Goal: Find specific page/section: Find specific page/section

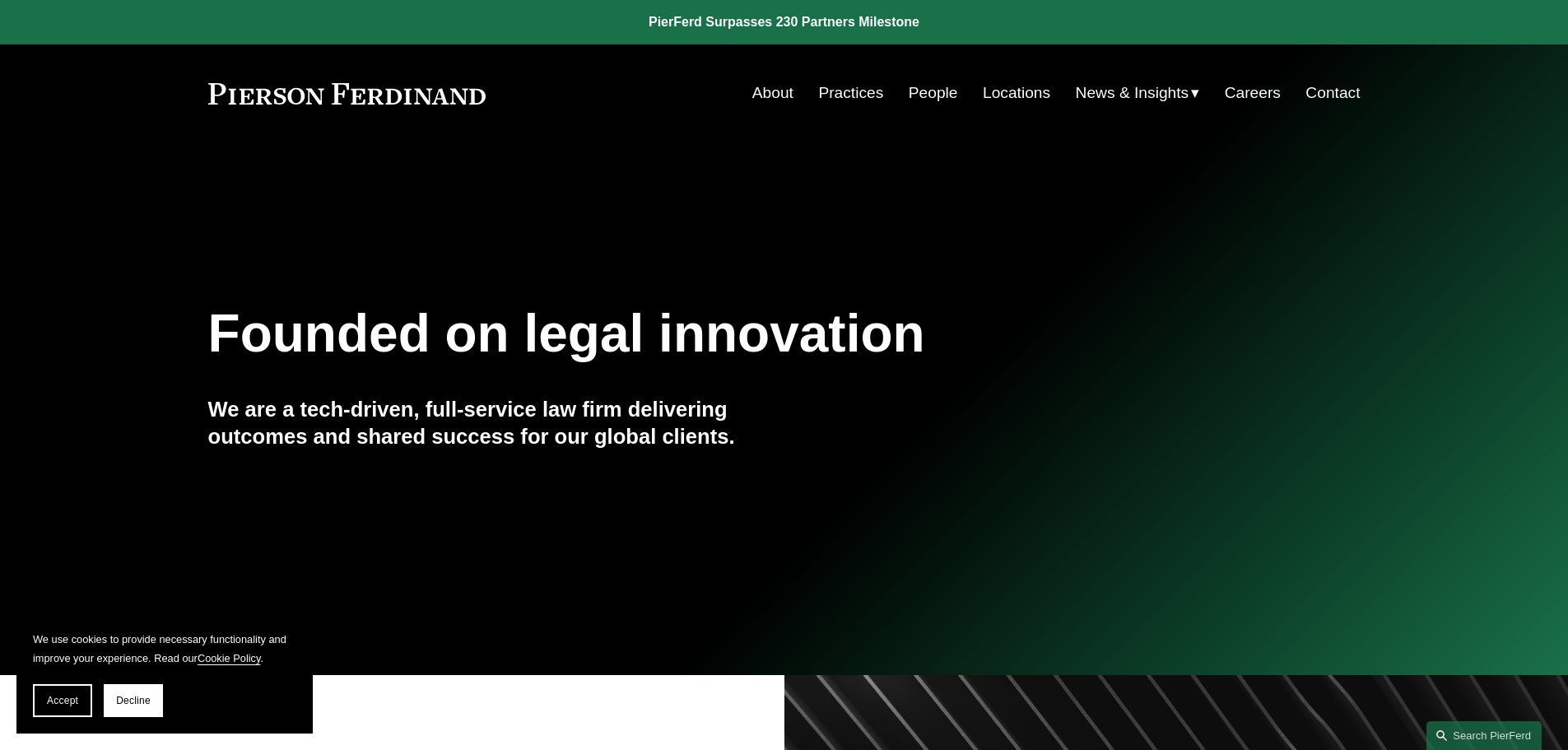
click at [943, 96] on link "People" at bounding box center [933, 93] width 49 height 32
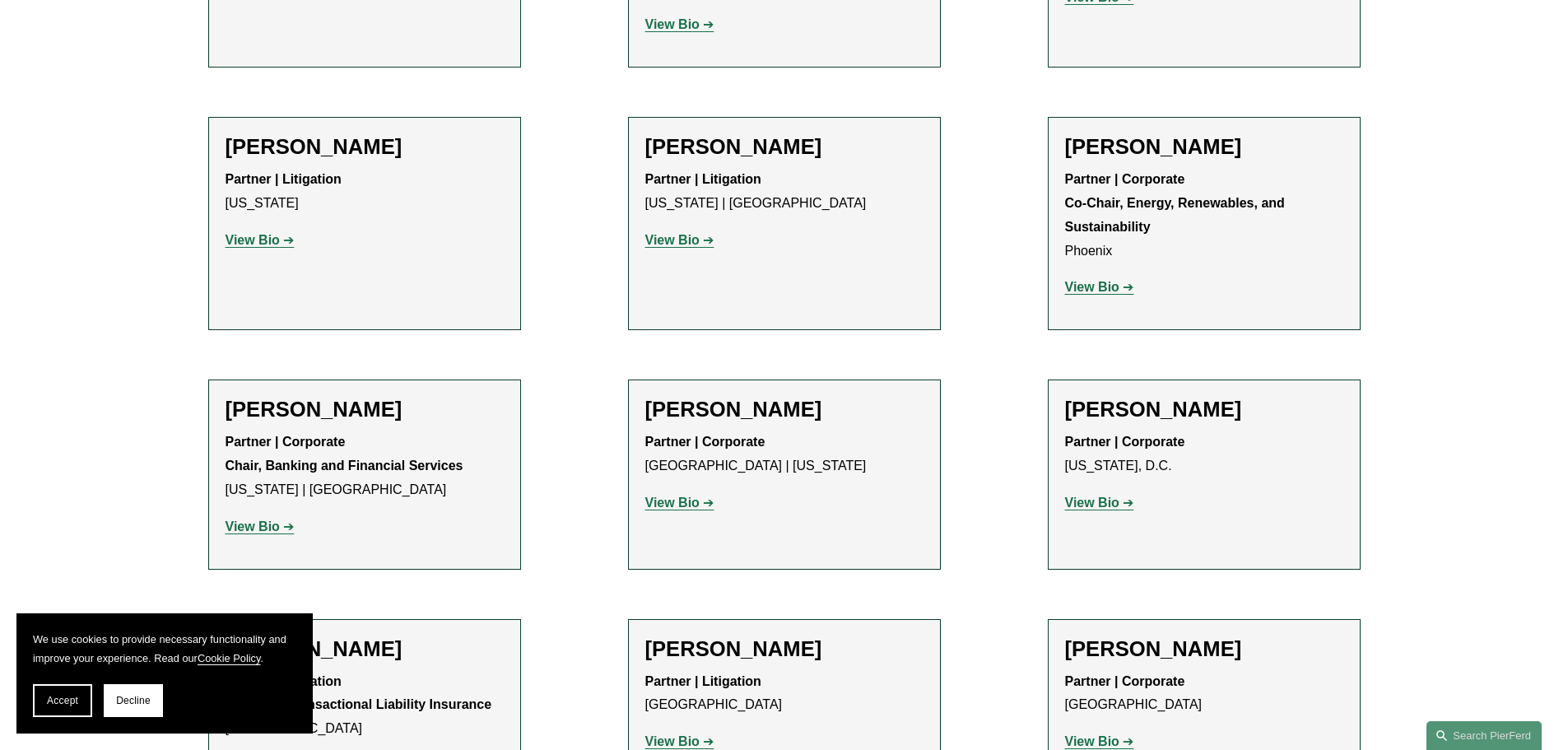
scroll to position [5352, 0]
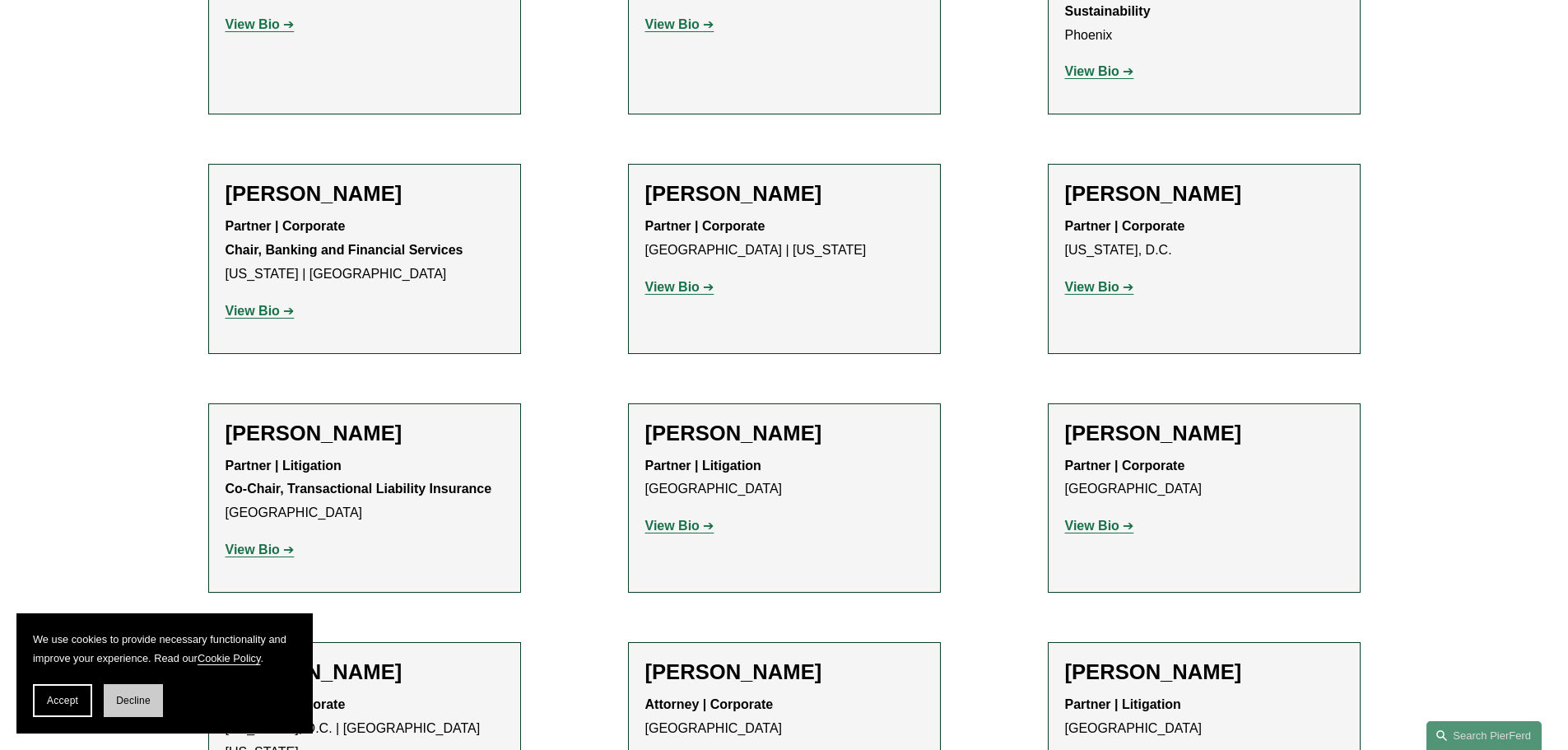
click at [133, 704] on span "Decline" at bounding box center [133, 701] width 34 height 11
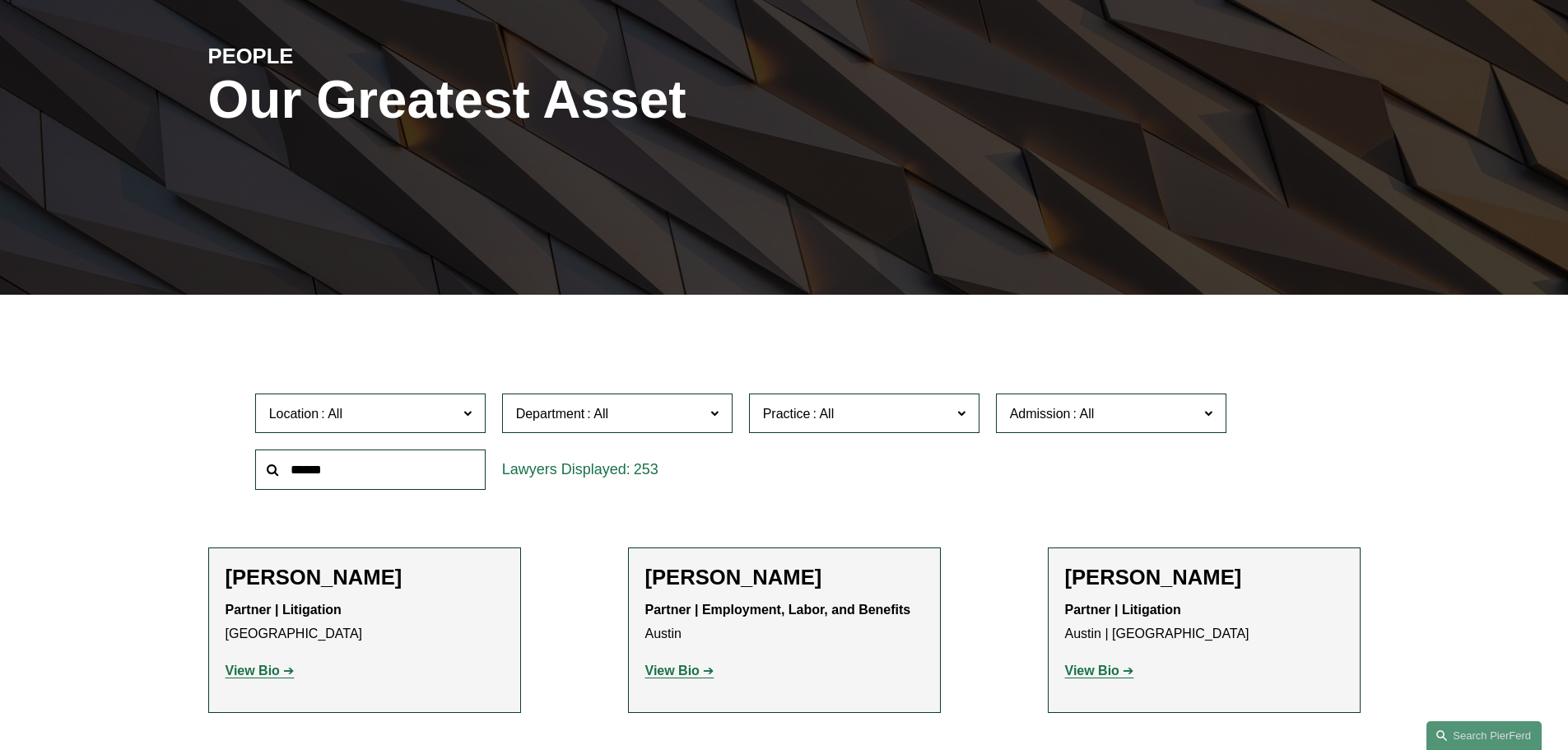
scroll to position [174, 0]
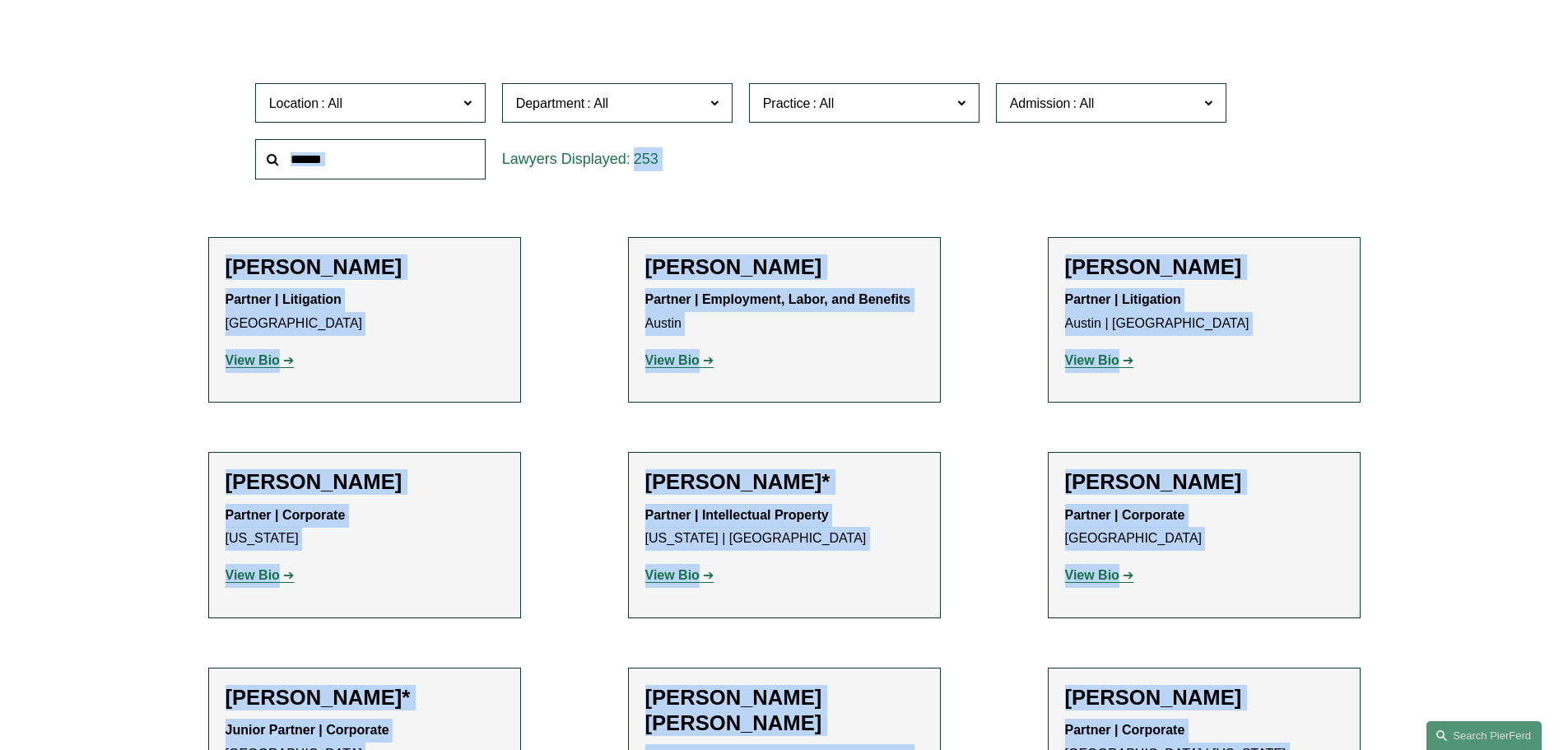
drag, startPoint x: 815, startPoint y: 638, endPoint x: 1144, endPoint y: 785, distance: 360.3
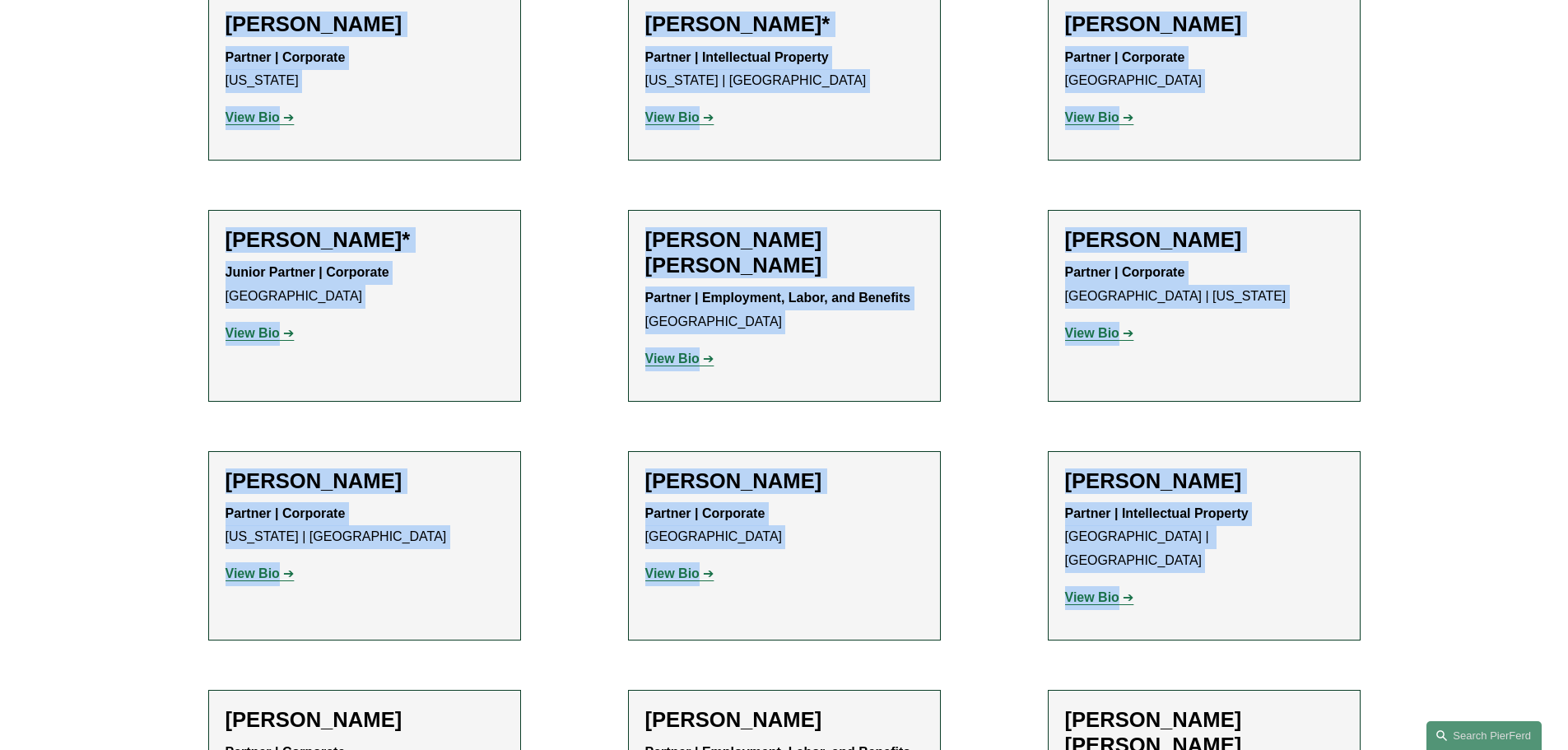
scroll to position [0, 0]
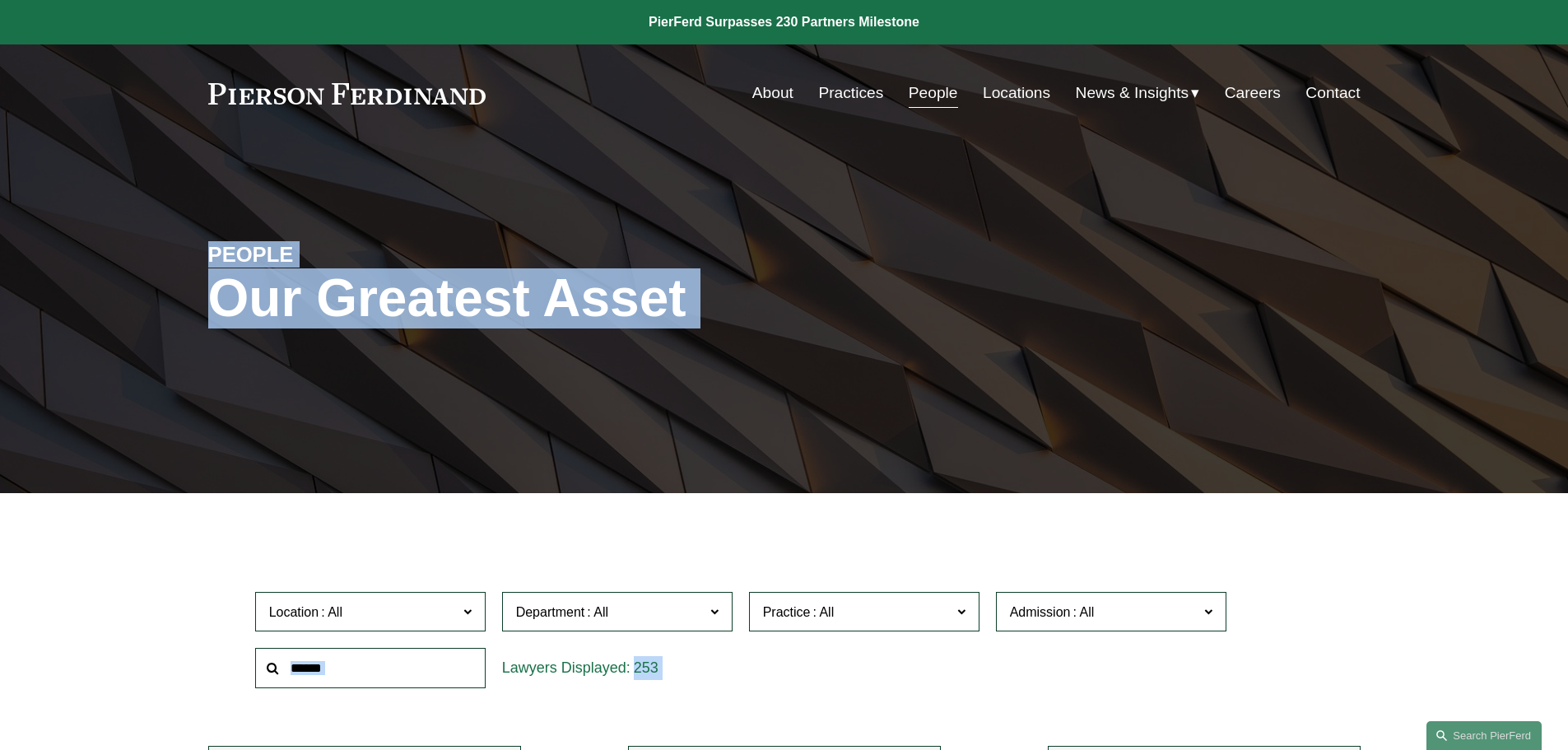
drag, startPoint x: 1434, startPoint y: 613, endPoint x: 116, endPoint y: 242, distance: 1369.2
click at [116, 242] on div "PEOPLE Our Greatest Asset" at bounding box center [784, 318] width 1568 height 248
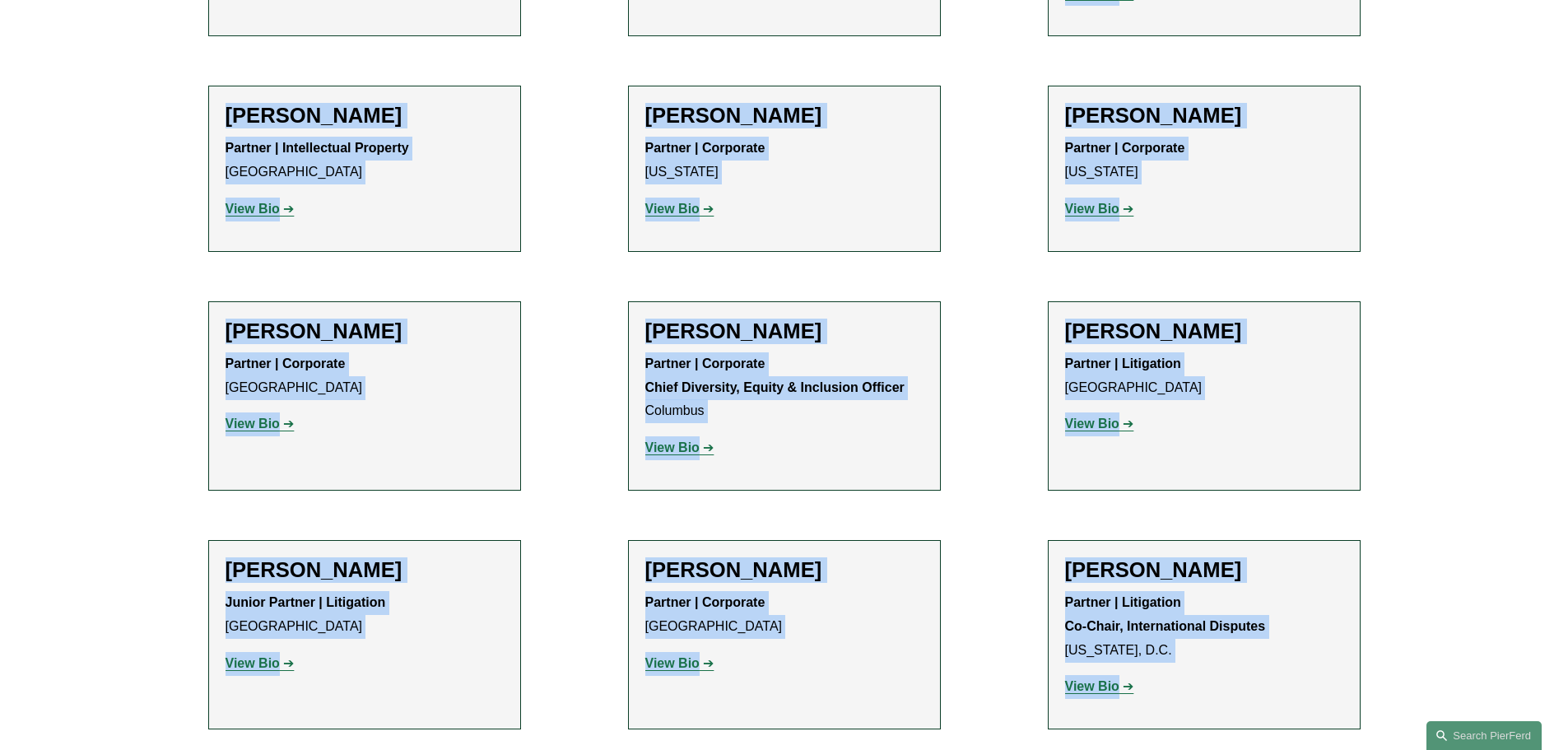
drag, startPoint x: 116, startPoint y: 242, endPoint x: 934, endPoint y: 721, distance: 947.9
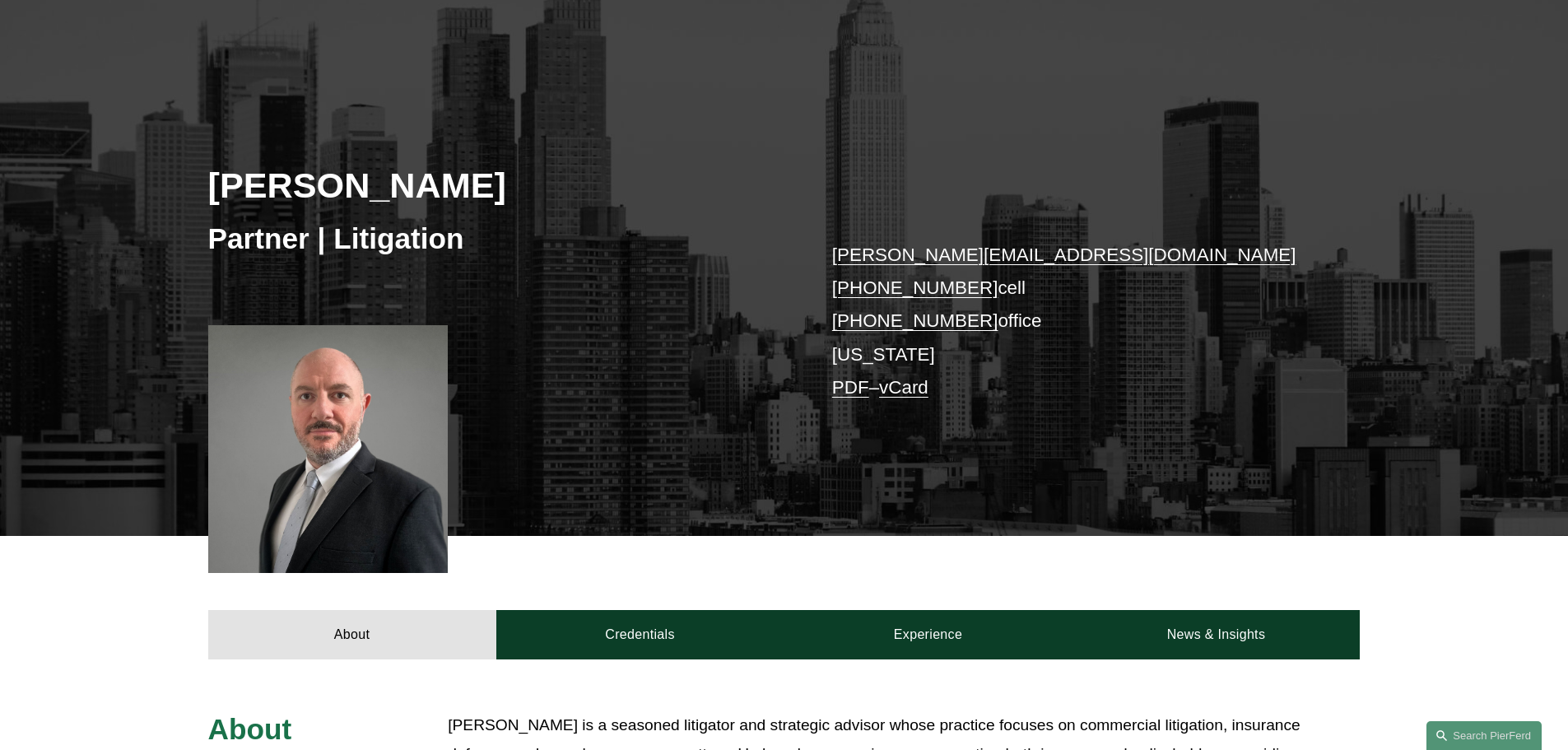
scroll to position [165, 0]
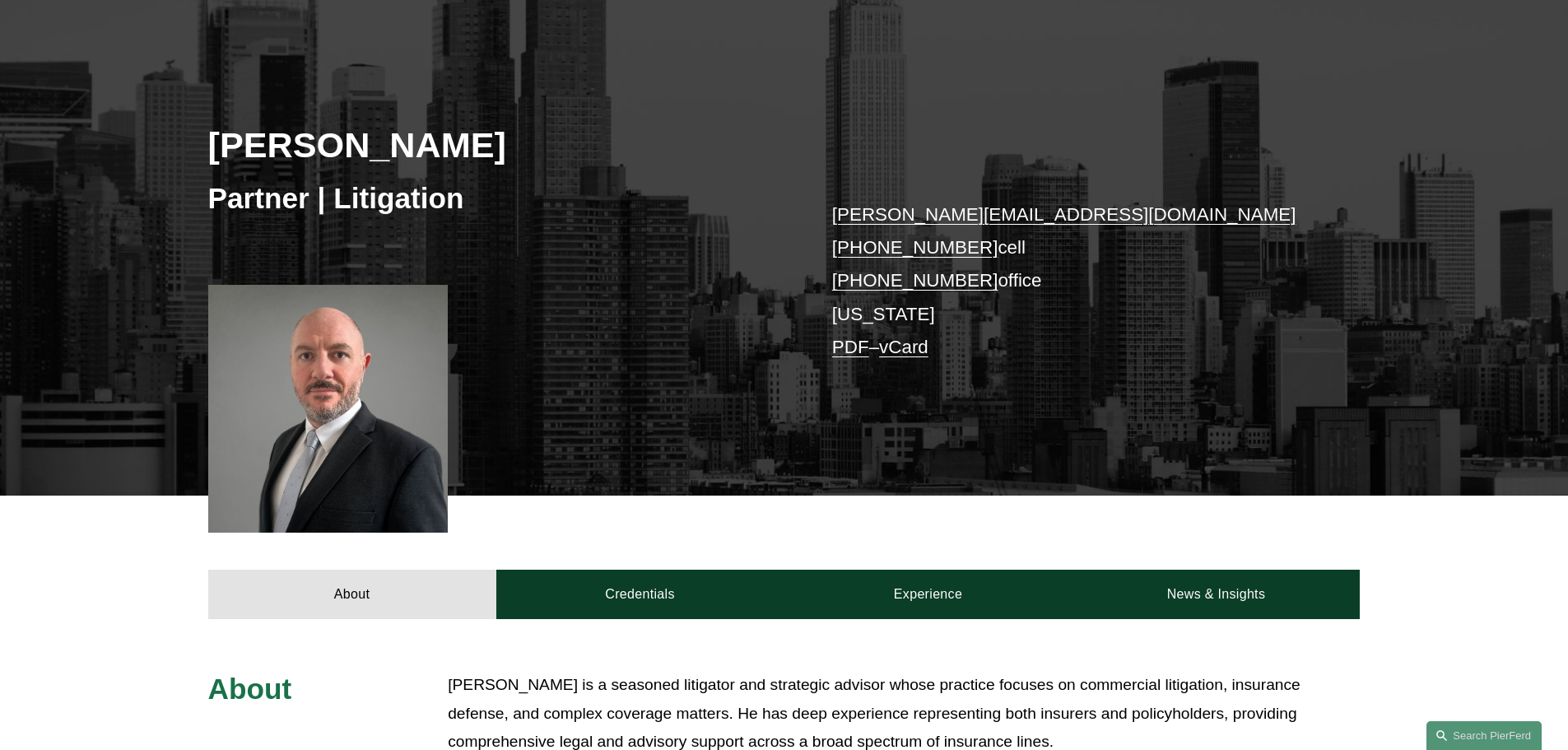
drag, startPoint x: 534, startPoint y: 148, endPoint x: 191, endPoint y: 141, distance: 343.1
click at [191, 141] on div "Howard Panensky Partner | Litigation howard.panensky@pierferd.com +1.908.415.01…" at bounding box center [784, 261] width 1568 height 471
copy h2 "[PERSON_NAME]"
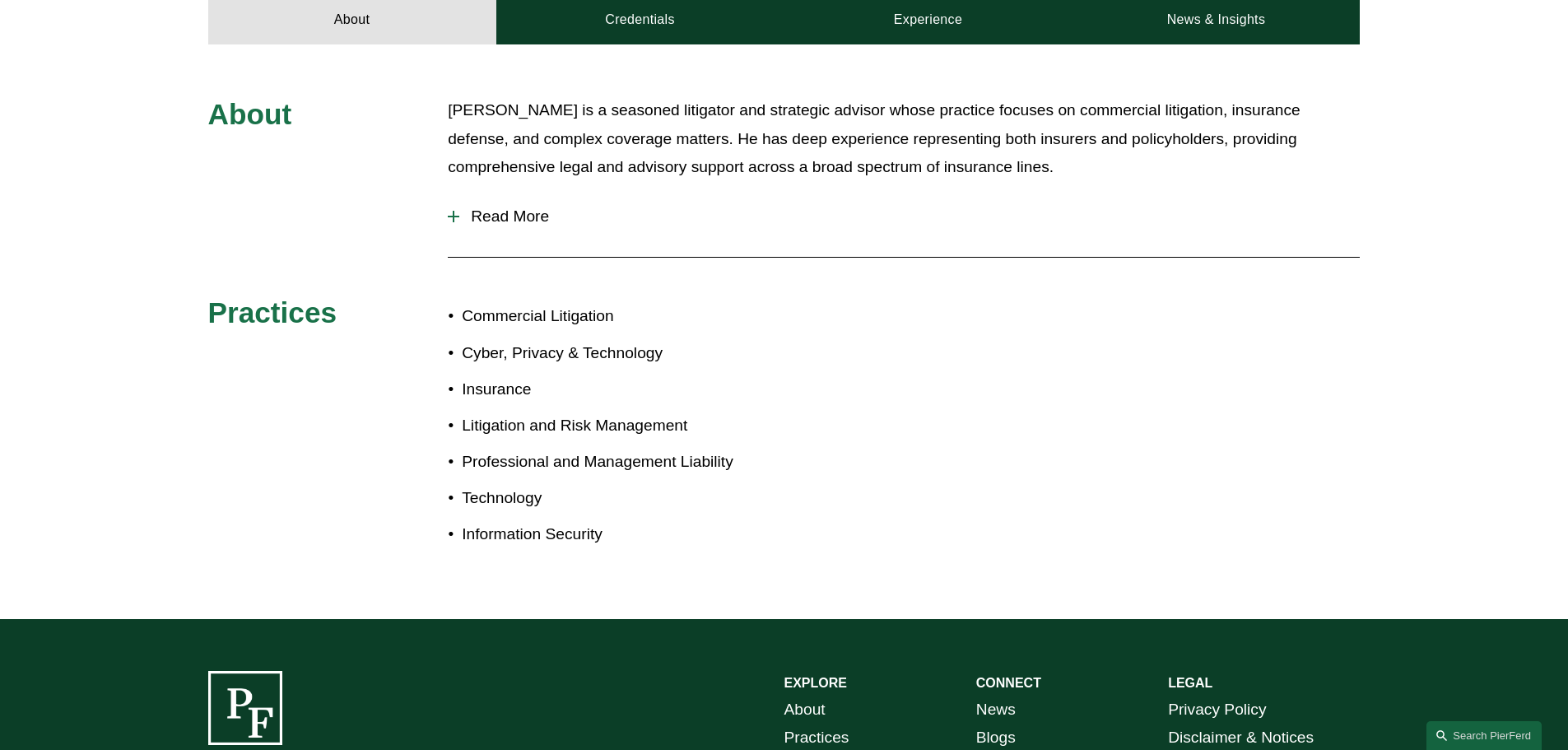
scroll to position [741, 0]
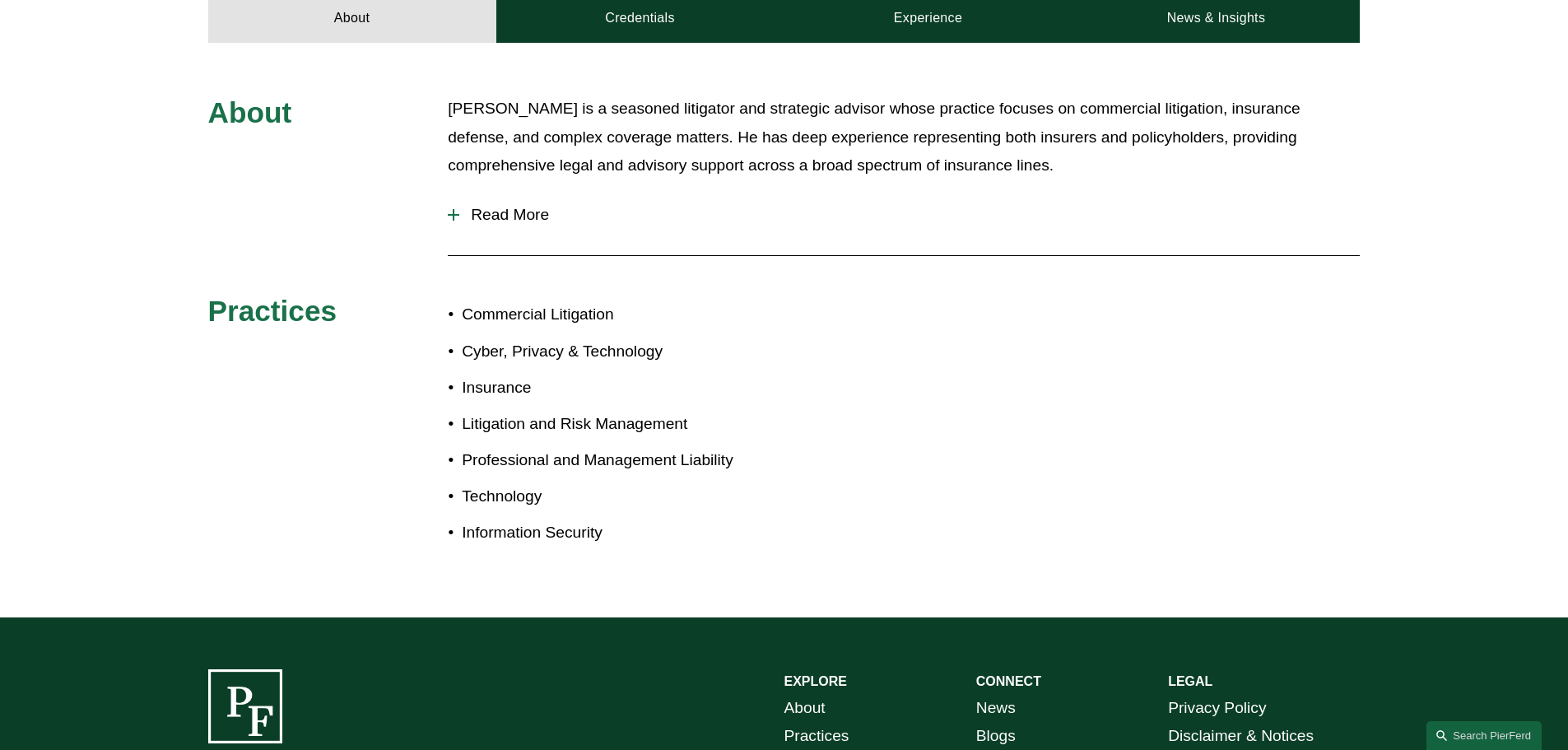
drag, startPoint x: 685, startPoint y: 342, endPoint x: 703, endPoint y: 375, distance: 37.6
click at [693, 356] on p "Cyber, Privacy & Technology" at bounding box center [622, 351] width 322 height 29
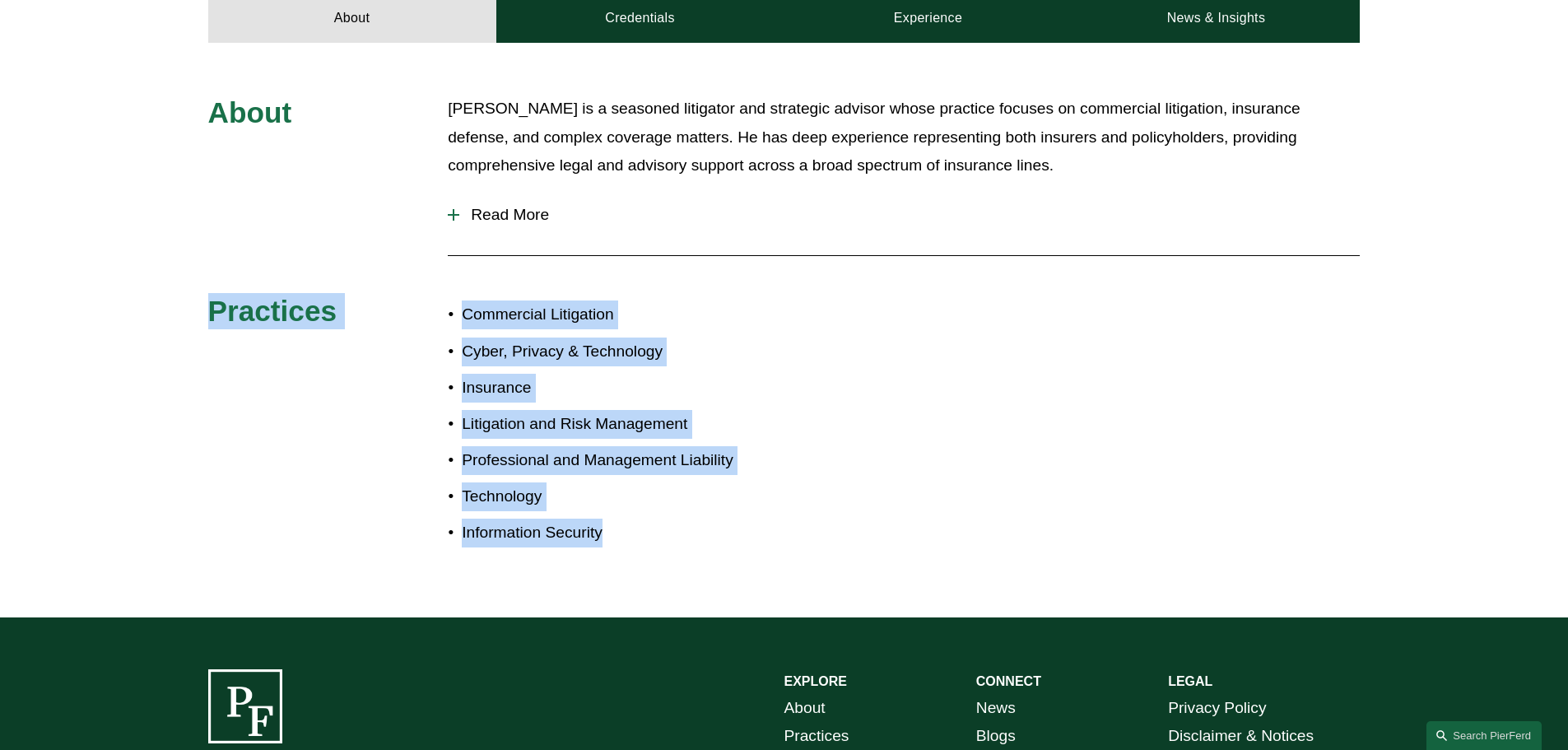
drag, startPoint x: 711, startPoint y: 597, endPoint x: 457, endPoint y: 247, distance: 432.5
click at [457, 247] on div "About Howard Panensky is a seasoned litigator and strategic advisor whose pract…" at bounding box center [784, 330] width 1568 height 575
click at [499, 350] on p "Cyber, Privacy & Technology" at bounding box center [622, 351] width 322 height 29
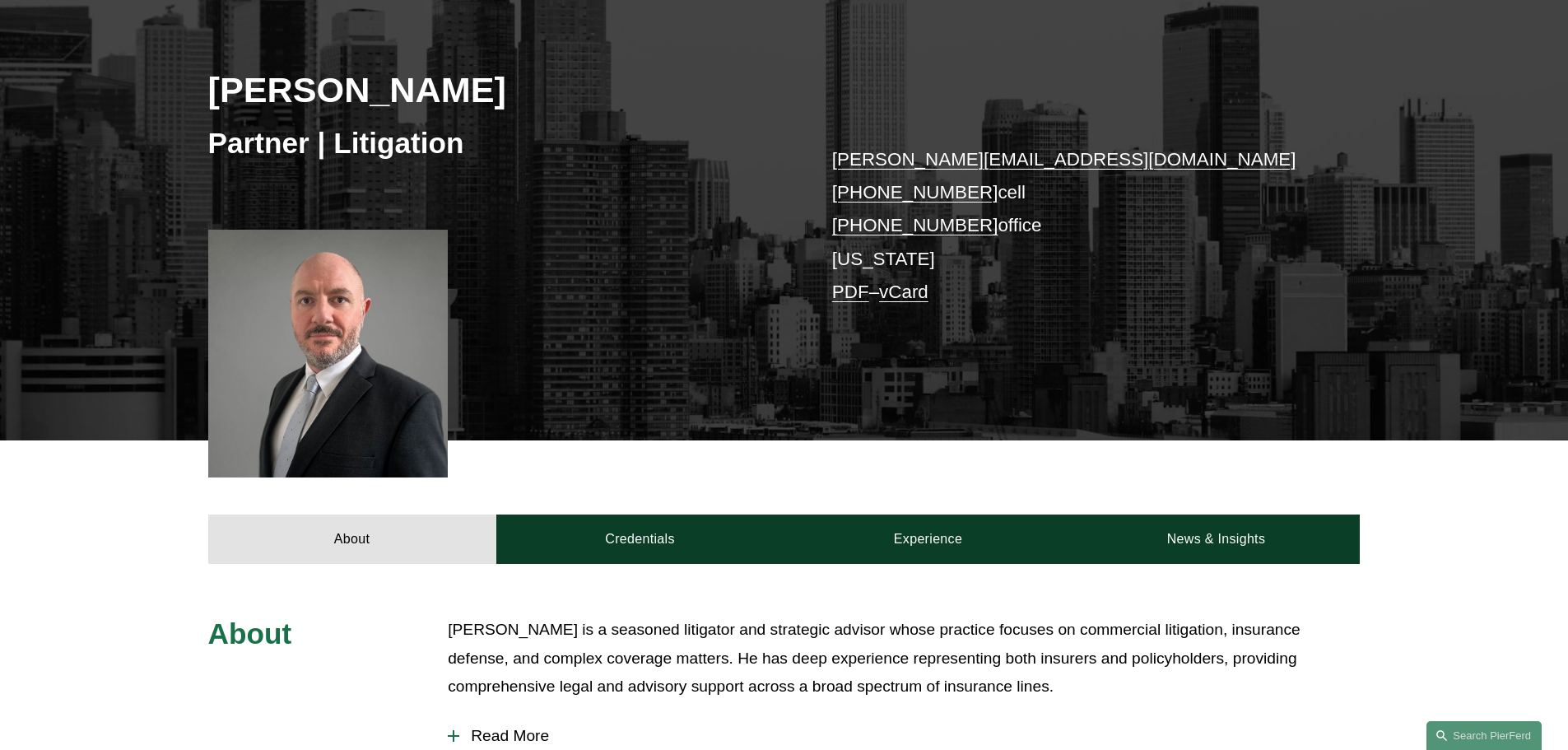
scroll to position [247, 0]
